Goal: Obtain resource: Download file/media

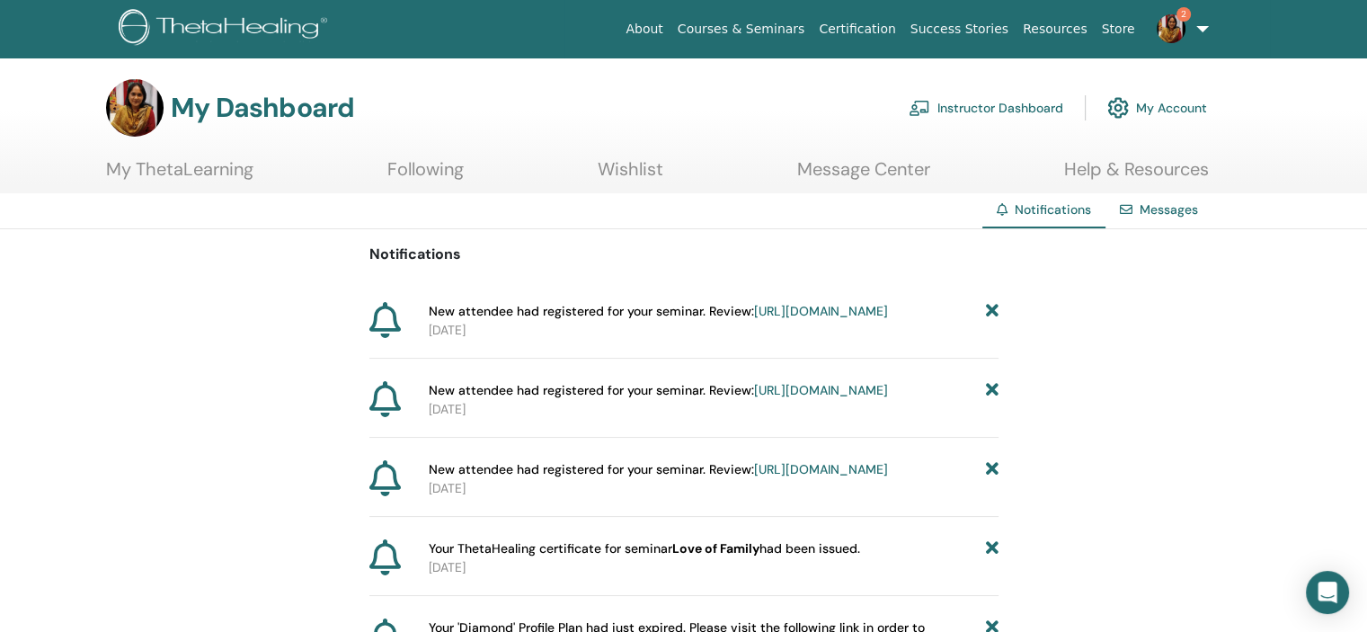
click at [966, 100] on link "Instructor Dashboard" at bounding box center [986, 108] width 155 height 40
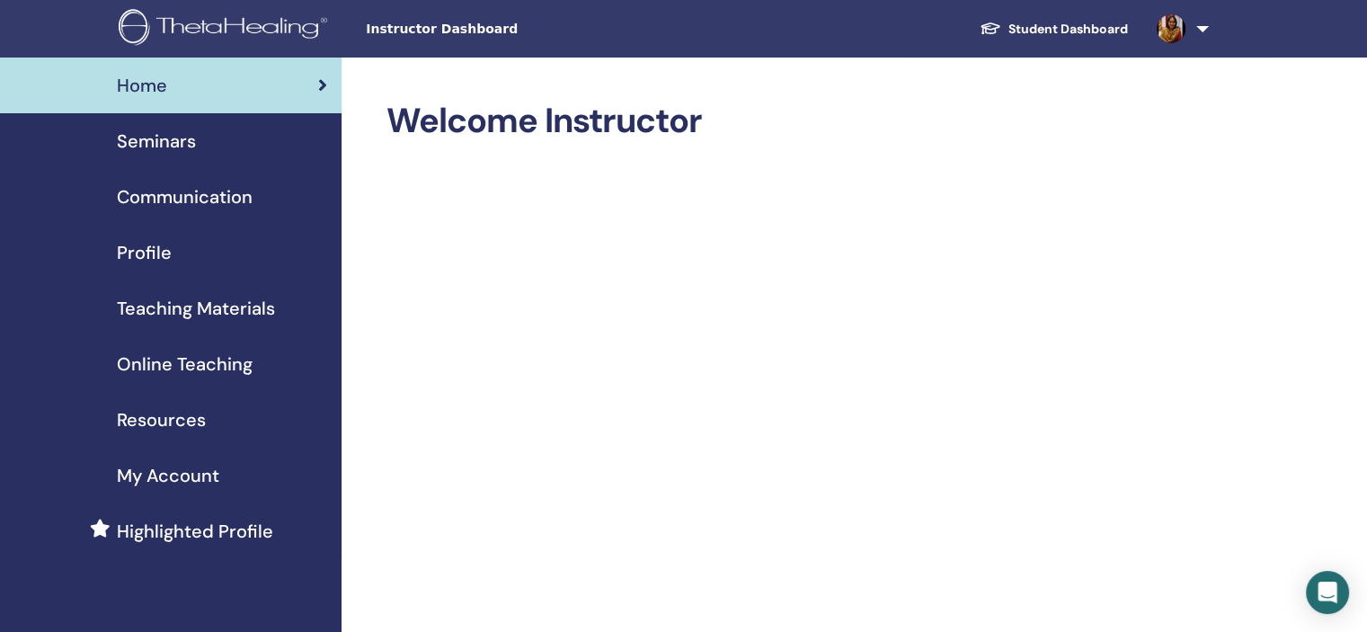
click at [165, 138] on span "Seminars" at bounding box center [156, 141] width 79 height 27
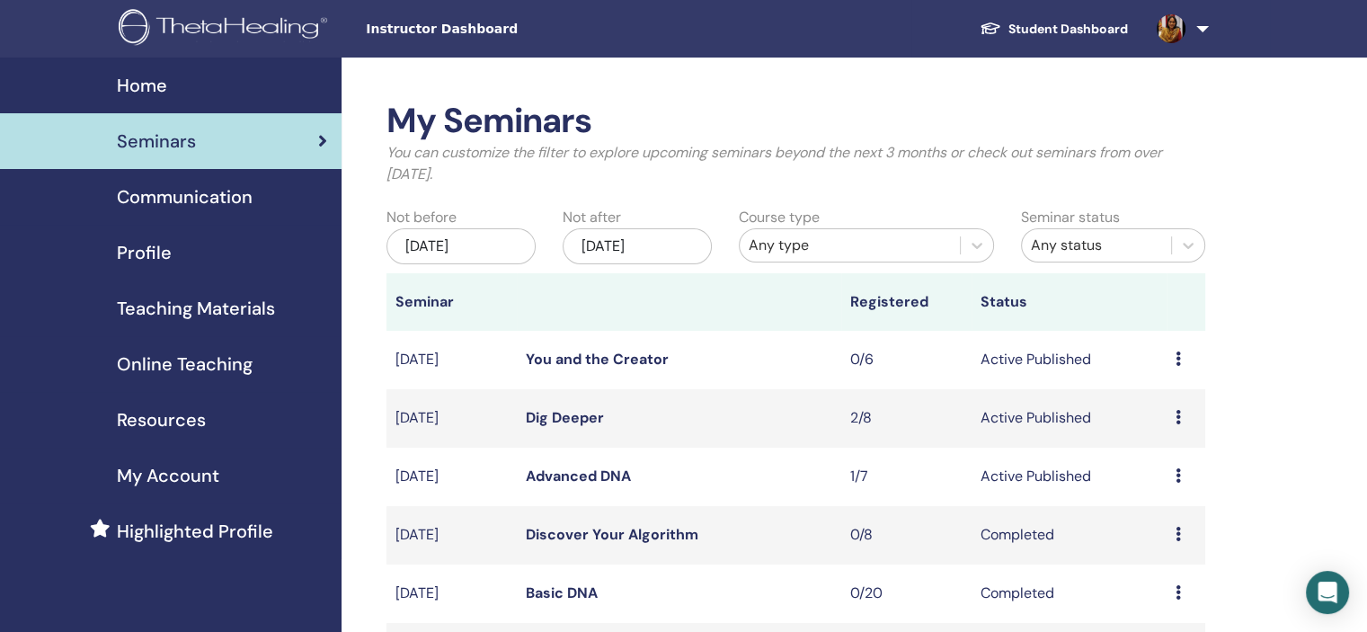
click at [609, 359] on link "You and the Creator" at bounding box center [597, 359] width 143 height 19
click at [230, 311] on span "Teaching Materials" at bounding box center [196, 308] width 158 height 27
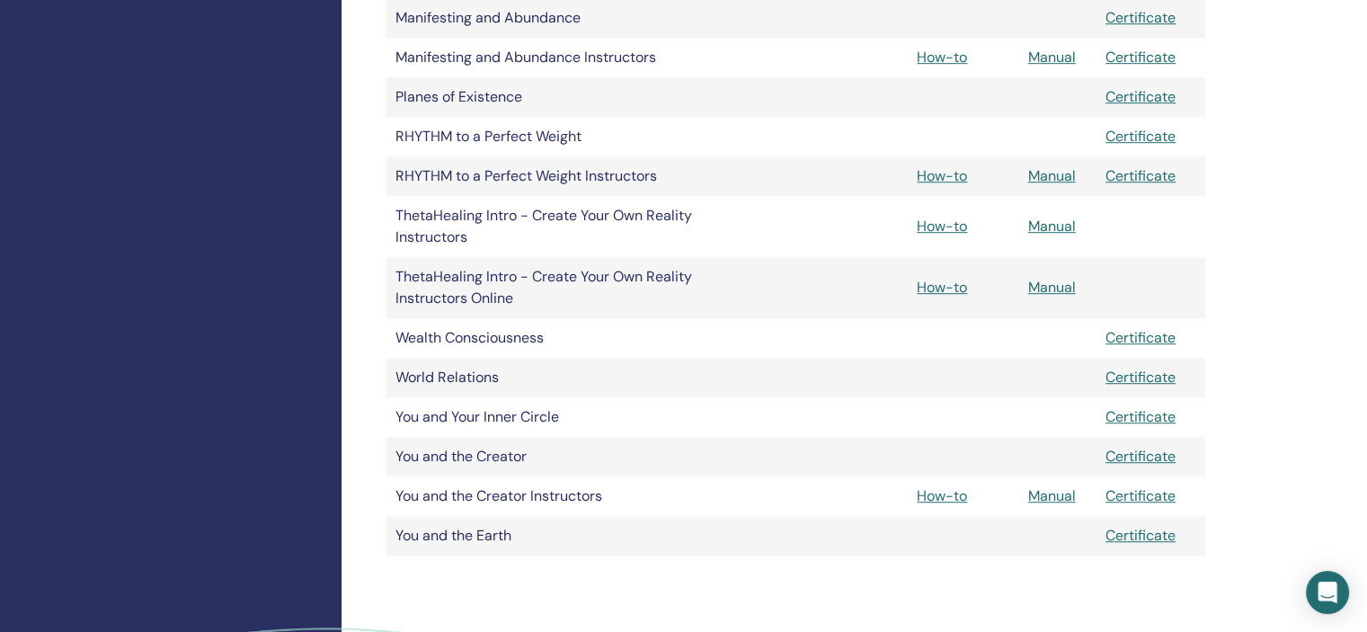
scroll to position [1126, 0]
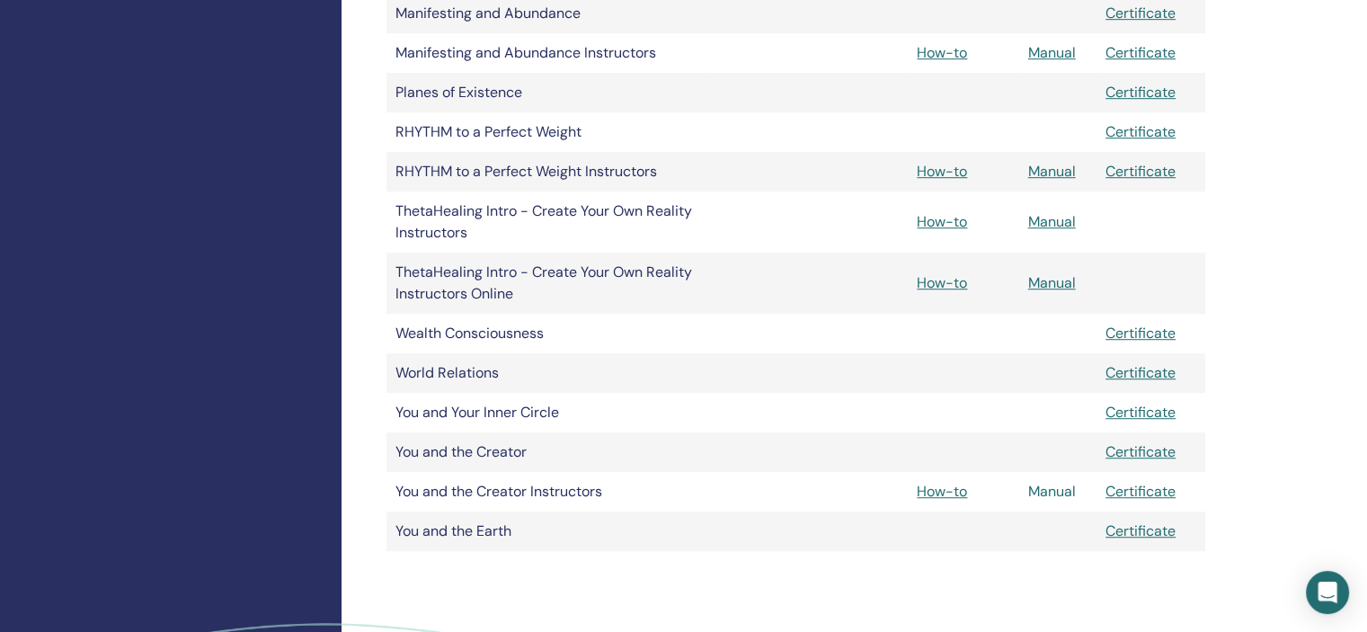
click at [1066, 488] on link "Manual" at bounding box center [1052, 491] width 48 height 19
